Goal: Information Seeking & Learning: Learn about a topic

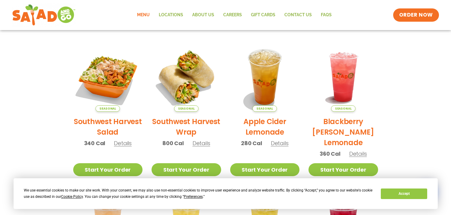
scroll to position [130, 0]
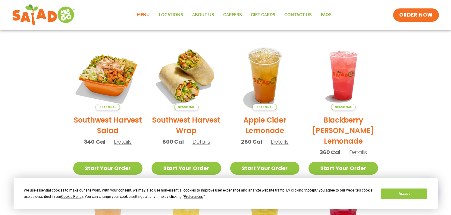
click at [127, 142] on span "Details" at bounding box center [123, 142] width 18 height 8
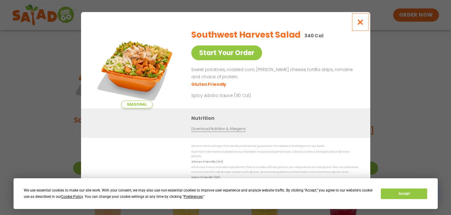
click at [362, 22] on icon "Close modal" at bounding box center [360, 22] width 8 height 6
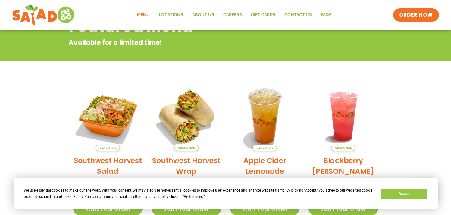
scroll to position [80, 0]
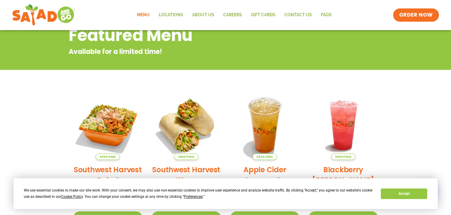
click at [145, 15] on link "Menu" at bounding box center [144, 15] width 22 height 14
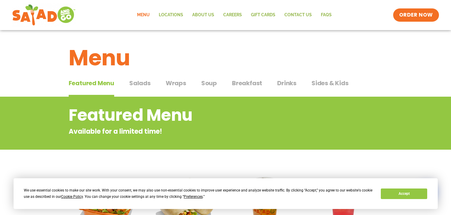
click at [142, 84] on span "Salads" at bounding box center [139, 83] width 21 height 9
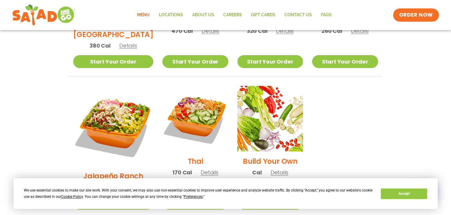
scroll to position [418, 0]
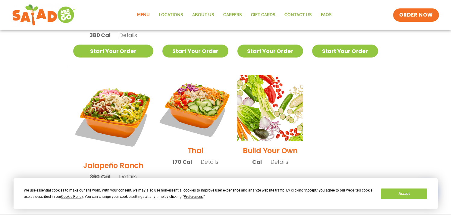
click at [188, 96] on img at bounding box center [195, 108] width 77 height 77
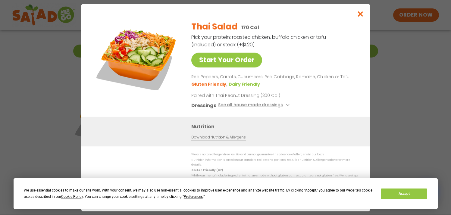
click at [153, 50] on img at bounding box center [137, 58] width 84 height 84
click at [148, 57] on img at bounding box center [137, 58] width 84 height 84
click at [357, 17] on icon "Close modal" at bounding box center [360, 14] width 8 height 6
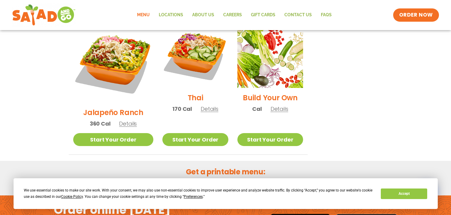
scroll to position [477, 0]
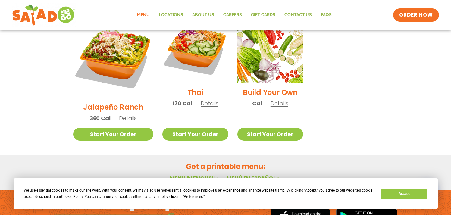
click at [201, 100] on span "Details" at bounding box center [210, 104] width 18 height 8
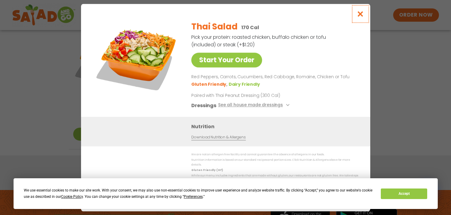
click at [359, 16] on icon "Close modal" at bounding box center [360, 14] width 8 height 6
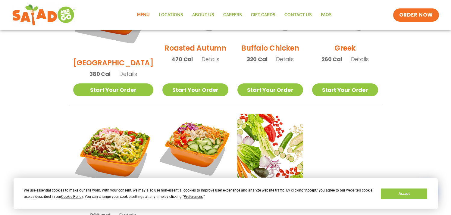
scroll to position [378, 0]
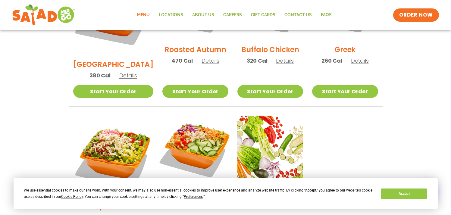
click at [180, 116] on img at bounding box center [195, 148] width 77 height 77
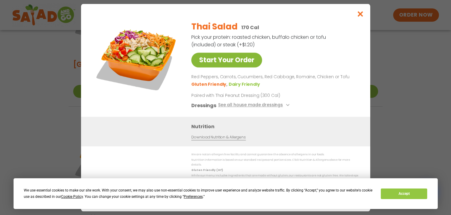
click at [216, 64] on link "Start Your Order" at bounding box center [226, 60] width 71 height 15
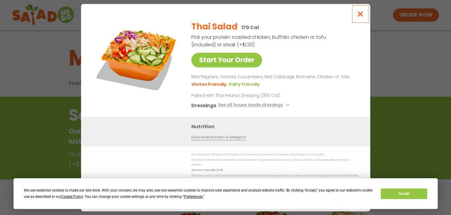
click at [360, 15] on icon "Close modal" at bounding box center [360, 14] width 8 height 6
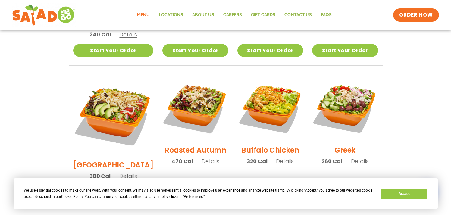
scroll to position [278, 0]
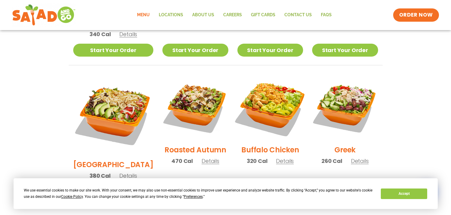
click at [268, 98] on img at bounding box center [270, 107] width 77 height 77
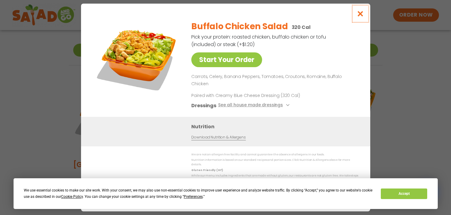
click at [360, 17] on icon "Close modal" at bounding box center [360, 14] width 8 height 6
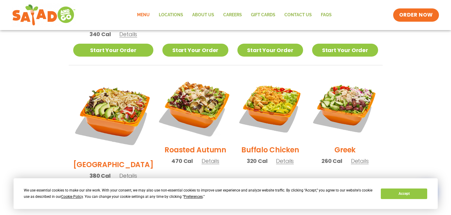
click at [194, 98] on img at bounding box center [195, 107] width 77 height 77
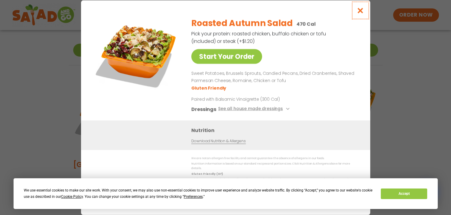
click at [363, 12] on icon "Close modal" at bounding box center [360, 10] width 8 height 6
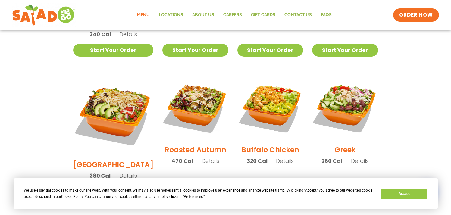
click at [106, 159] on h2 "[GEOGRAPHIC_DATA]" at bounding box center [113, 164] width 80 height 11
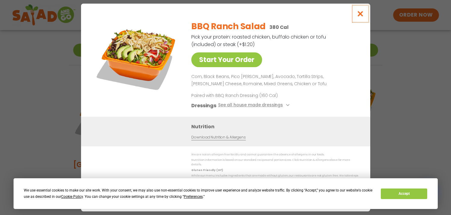
click at [358, 17] on icon "Close modal" at bounding box center [360, 14] width 8 height 6
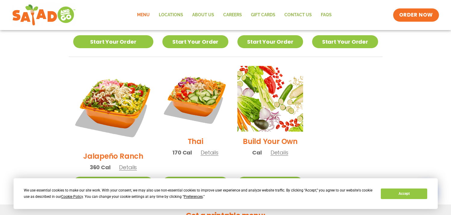
scroll to position [455, 0]
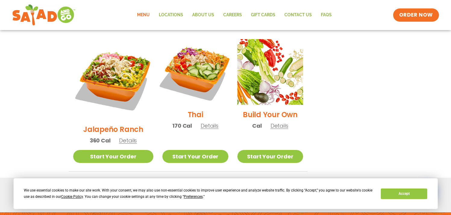
click at [189, 54] on img at bounding box center [195, 71] width 77 height 77
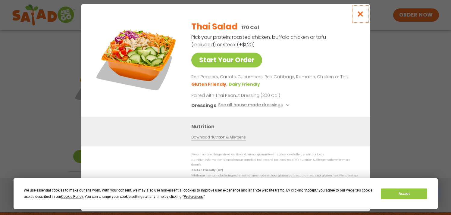
click at [362, 17] on icon "Close modal" at bounding box center [360, 14] width 8 height 6
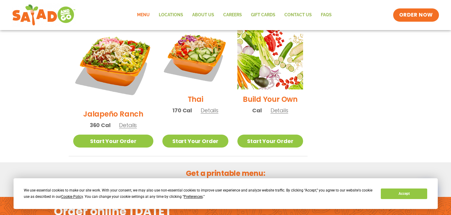
scroll to position [474, 0]
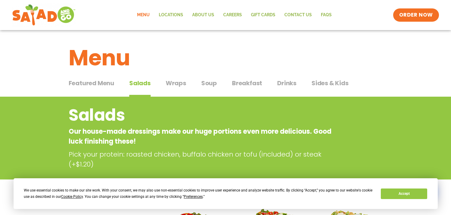
click at [178, 82] on span "Wraps" at bounding box center [176, 83] width 20 height 9
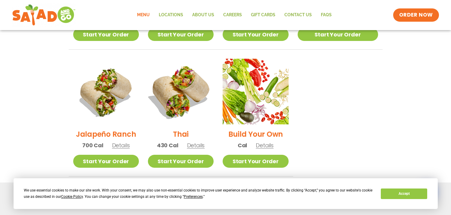
scroll to position [442, 0]
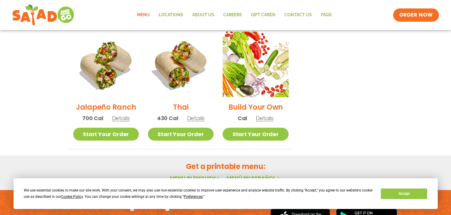
click at [185, 102] on h2 "Thai" at bounding box center [181, 107] width 16 height 11
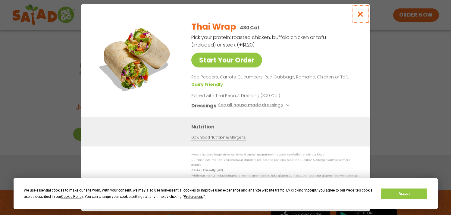
click at [362, 16] on icon "Close modal" at bounding box center [360, 14] width 8 height 6
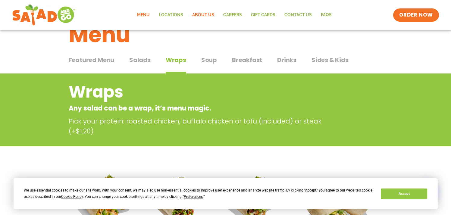
scroll to position [0, 0]
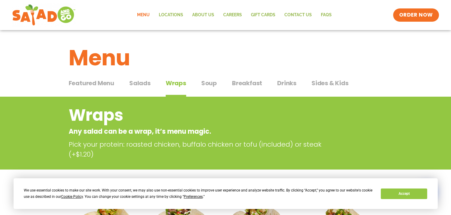
click at [327, 84] on span "Sides & Kids" at bounding box center [329, 83] width 37 height 9
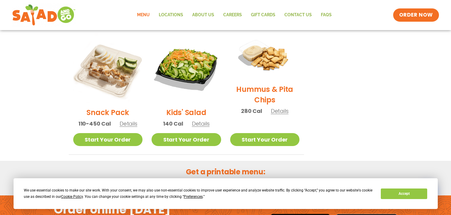
scroll to position [149, 0]
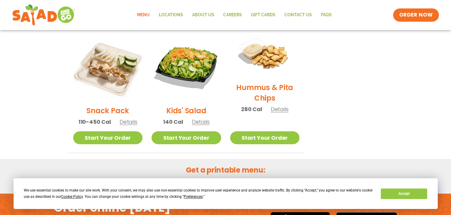
click at [193, 110] on h2 "Kids' Salad" at bounding box center [186, 110] width 40 height 11
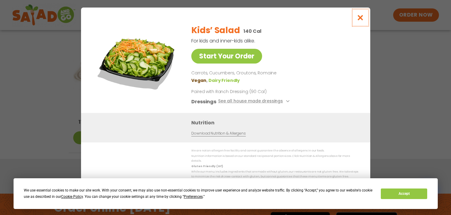
click at [361, 20] on icon "Close modal" at bounding box center [360, 17] width 8 height 6
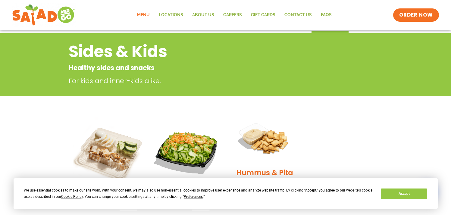
scroll to position [0, 0]
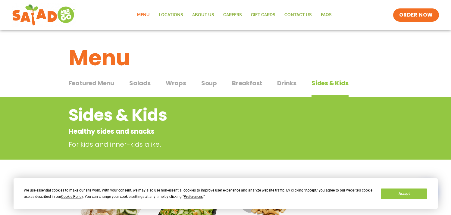
click at [106, 83] on span "Featured Menu" at bounding box center [91, 83] width 45 height 9
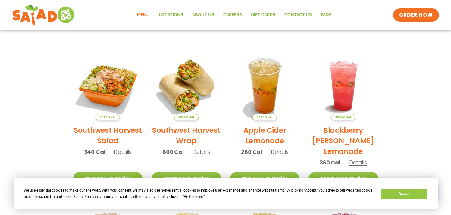
scroll to position [130, 0]
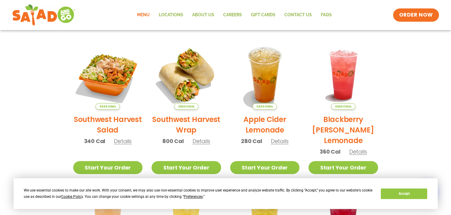
click at [110, 131] on h2 "Southwest Harvest Salad" at bounding box center [108, 124] width 70 height 21
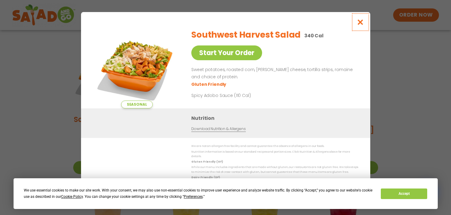
click at [360, 23] on icon "Close modal" at bounding box center [360, 22] width 8 height 6
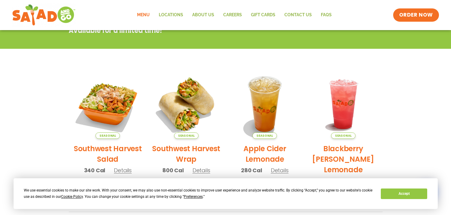
scroll to position [0, 0]
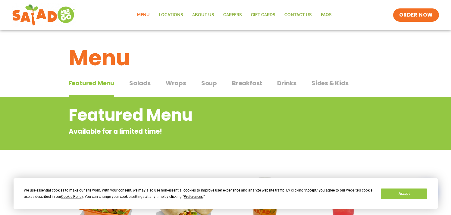
click at [143, 15] on link "Menu" at bounding box center [144, 15] width 22 height 14
click at [138, 82] on span "Salads" at bounding box center [139, 83] width 21 height 9
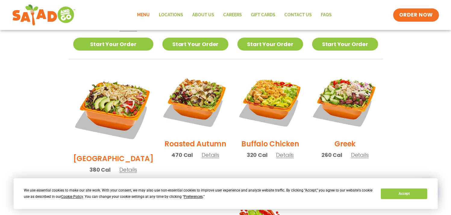
scroll to position [306, 0]
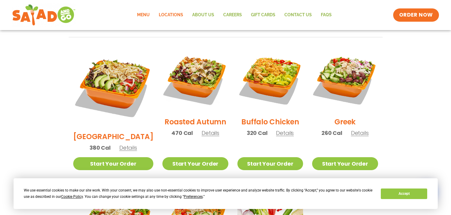
click at [171, 16] on link "Locations" at bounding box center [170, 15] width 33 height 14
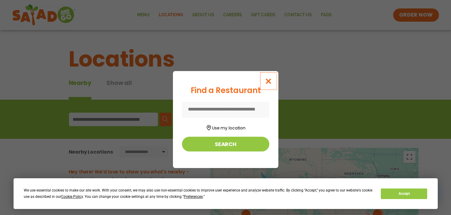
click at [268, 82] on icon "Close modal" at bounding box center [268, 81] width 8 height 6
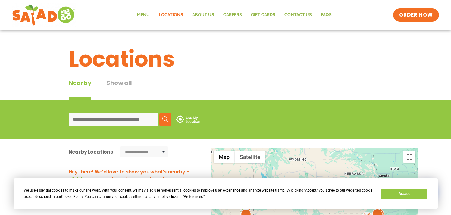
click at [137, 120] on input at bounding box center [113, 120] width 89 height 14
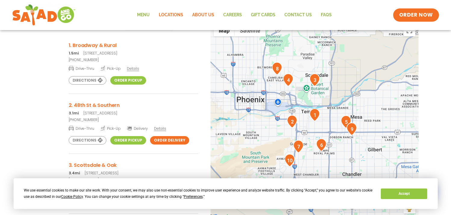
type input "*****"
click at [197, 16] on link "About Us" at bounding box center [203, 15] width 31 height 14
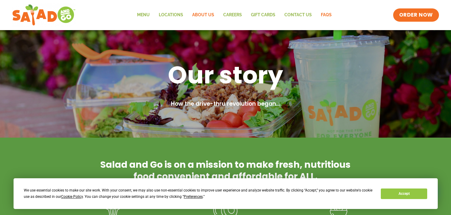
click at [323, 14] on link "FAQs" at bounding box center [326, 15] width 20 height 14
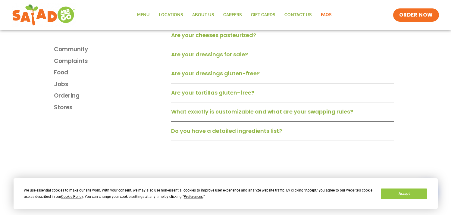
scroll to position [473, 0]
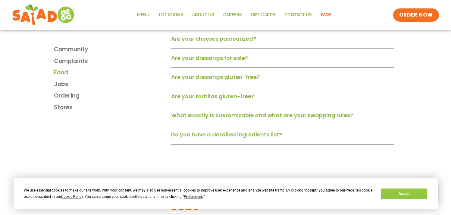
click at [61, 73] on span "Food" at bounding box center [61, 72] width 14 height 9
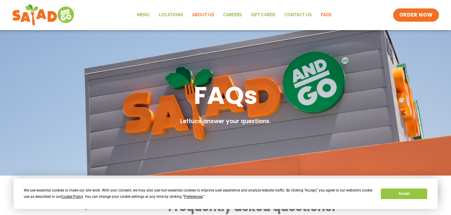
click at [201, 15] on link "About Us" at bounding box center [203, 15] width 31 height 14
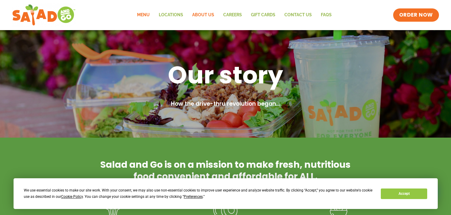
click at [144, 16] on link "Menu" at bounding box center [144, 15] width 22 height 14
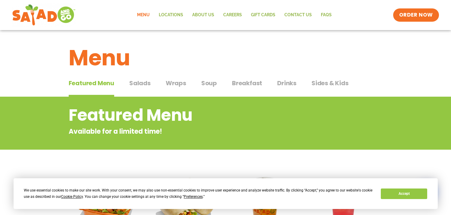
click at [244, 82] on span "Breakfast" at bounding box center [247, 83] width 30 height 9
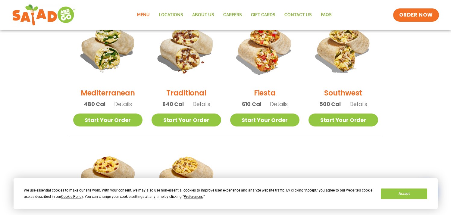
scroll to position [147, 0]
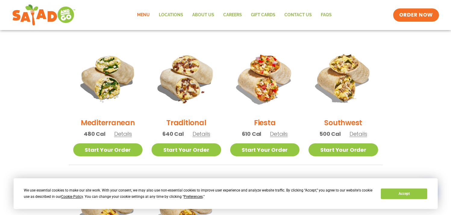
click at [110, 123] on h2 "Mediterranean" at bounding box center [108, 122] width 54 height 11
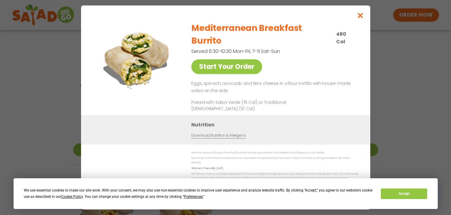
click at [53, 99] on div "Start Your Order Mediterranean Breakfast Burrito 480 Cal Served 6:30-10:30 Mon-…" at bounding box center [225, 107] width 451 height 215
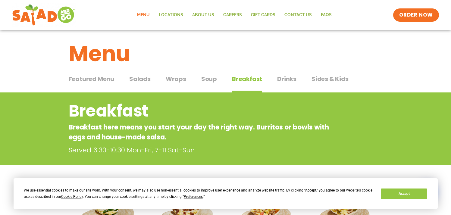
scroll to position [0, 0]
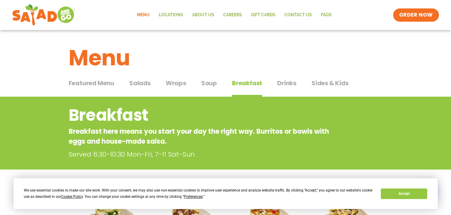
click at [327, 83] on span "Sides & Kids" at bounding box center [329, 83] width 37 height 9
